Goal: Navigation & Orientation: Find specific page/section

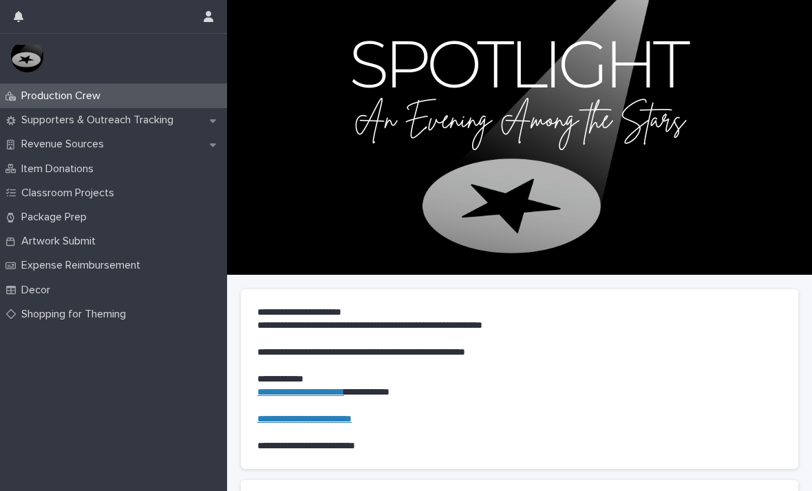
click at [37, 121] on p "Supporters & Outreach Tracking" at bounding box center [100, 120] width 169 height 13
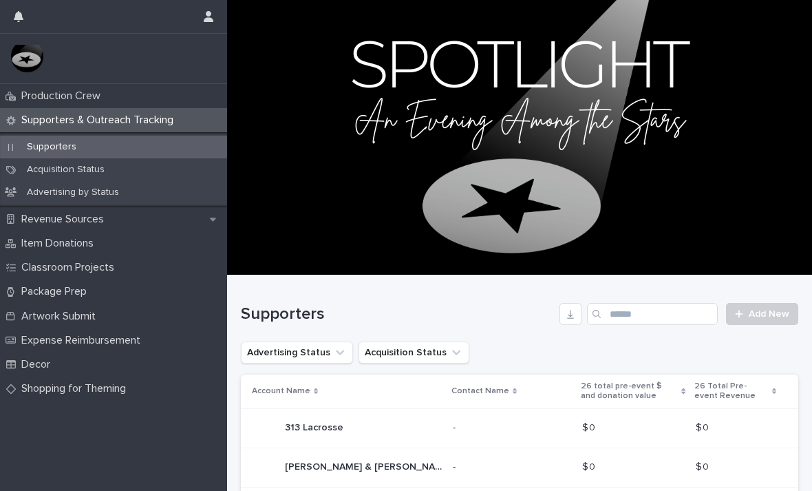
click at [53, 189] on p "Advertising by Status" at bounding box center [73, 192] width 114 height 12
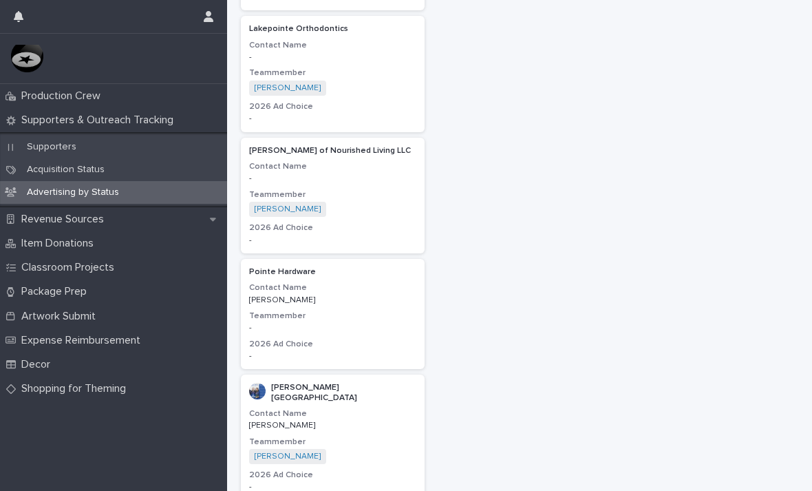
scroll to position [1053, 0]
click at [47, 220] on p "Revenue Sources" at bounding box center [65, 219] width 99 height 13
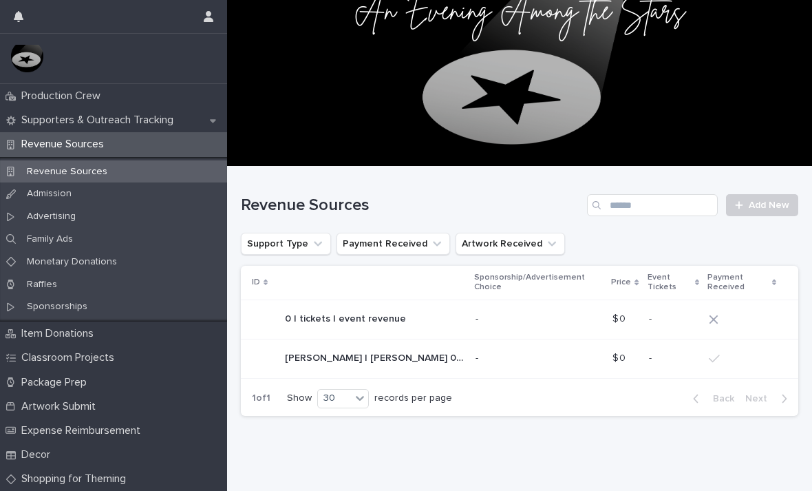
scroll to position [108, 0]
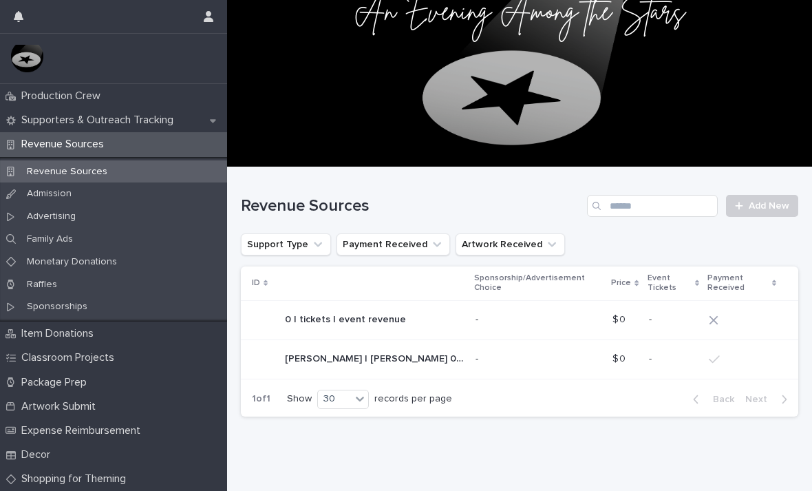
click at [41, 217] on p "Advertising" at bounding box center [51, 217] width 71 height 12
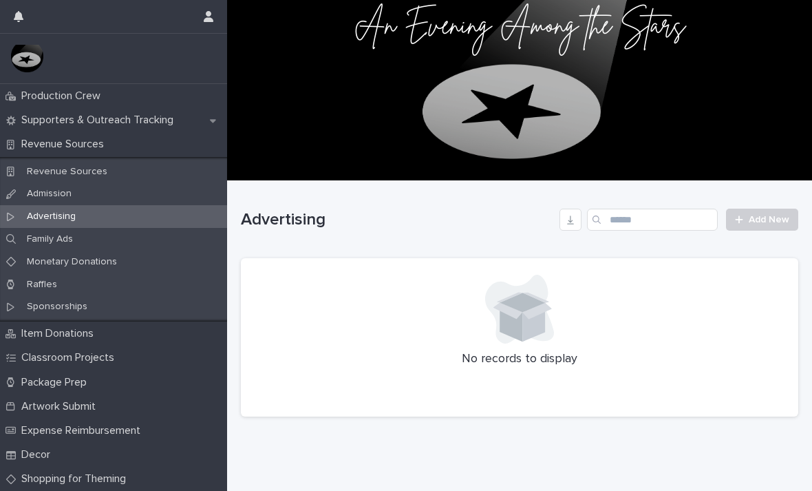
scroll to position [94, 0]
